Goal: Information Seeking & Learning: Learn about a topic

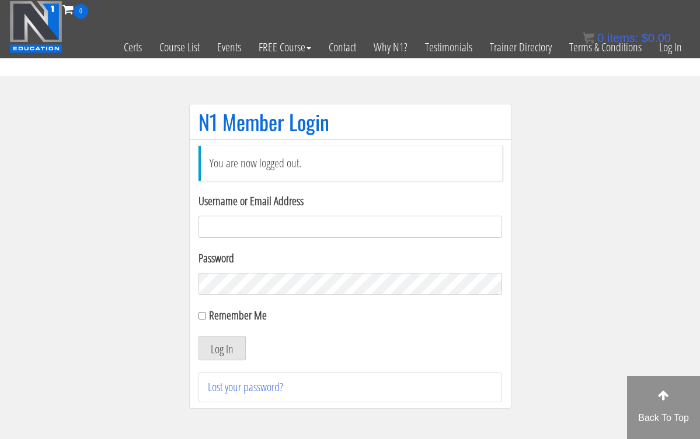
type input "hillary432@hotmail.com"
click at [221, 348] on button "Log In" at bounding box center [221, 348] width 47 height 25
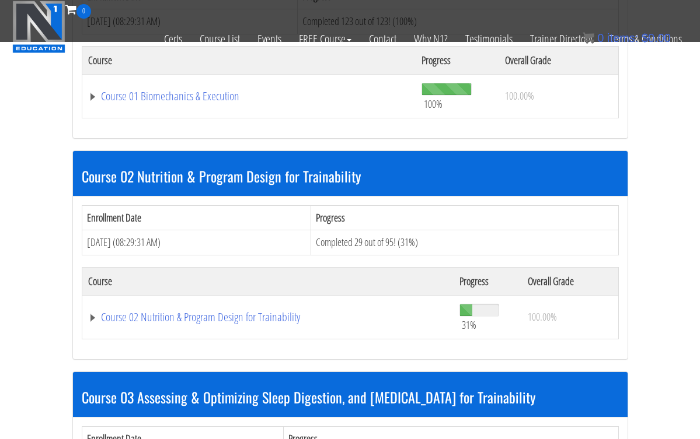
scroll to position [454, 0]
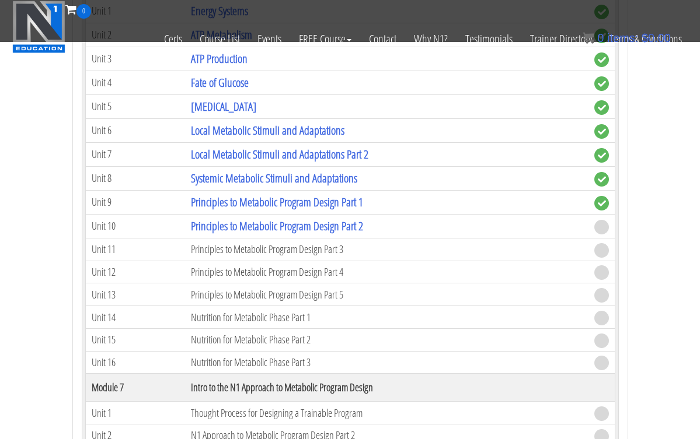
scroll to position [1462, 0]
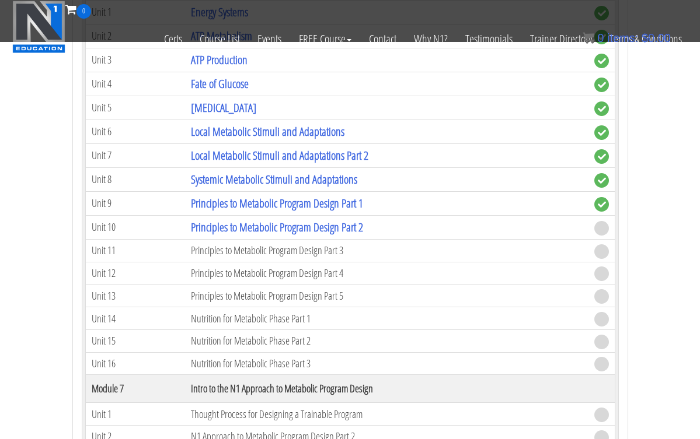
click at [360, 232] on td "Principles to Metabolic Program Design Part 2" at bounding box center [386, 227] width 403 height 24
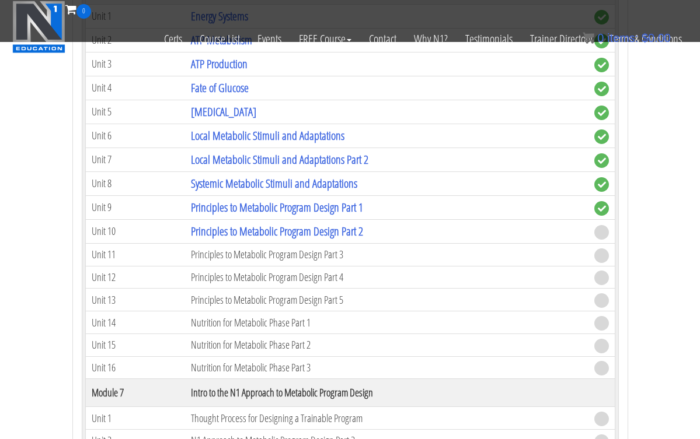
scroll to position [1458, 0]
click at [303, 232] on link "Principles to Metabolic Program Design Part 2" at bounding box center [277, 231] width 172 height 16
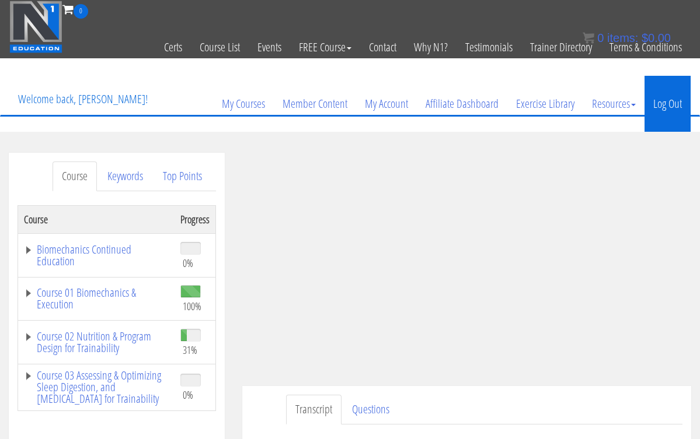
click at [670, 93] on link "Log Out" at bounding box center [667, 104] width 46 height 56
